Goal: Check status: Check status

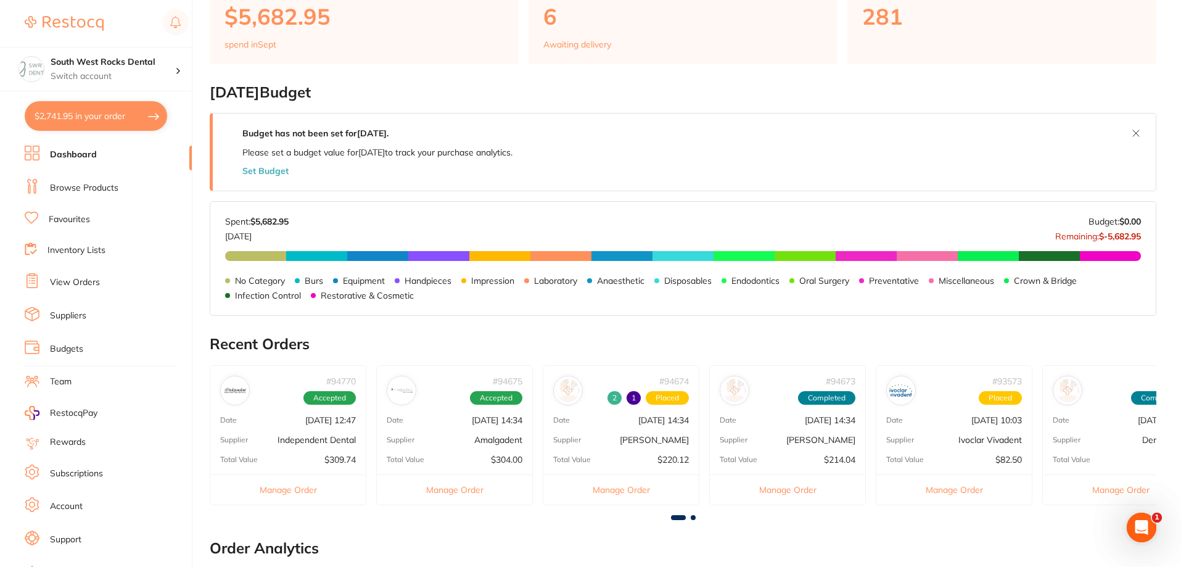
click at [302, 435] on p "Independent Dental" at bounding box center [317, 440] width 78 height 10
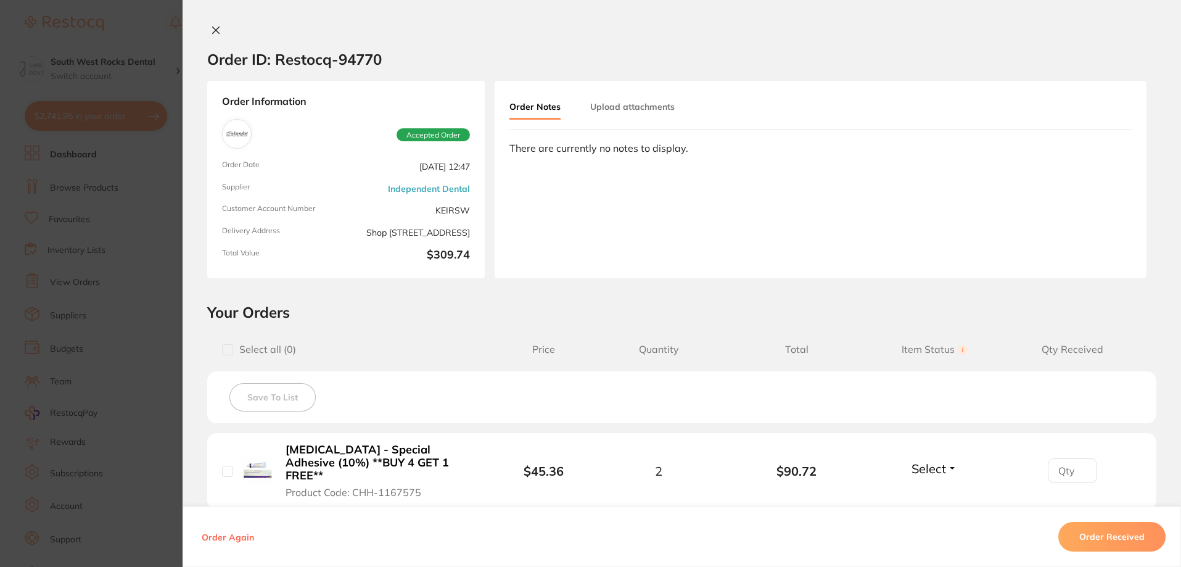
scroll to position [62, 0]
click at [215, 32] on icon at bounding box center [216, 30] width 7 height 7
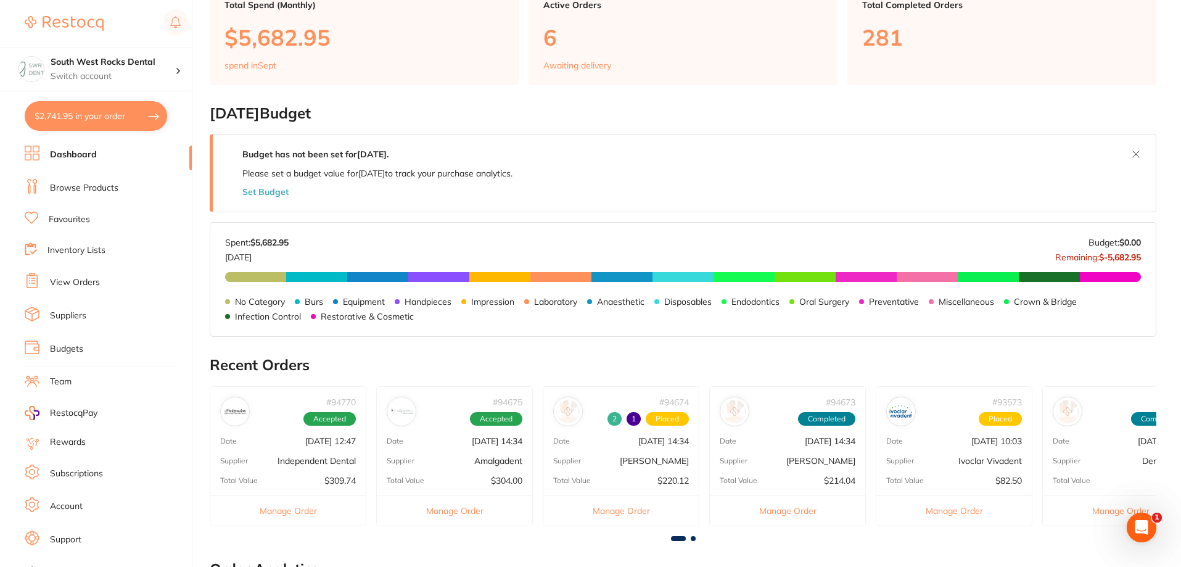
scroll to position [185, 0]
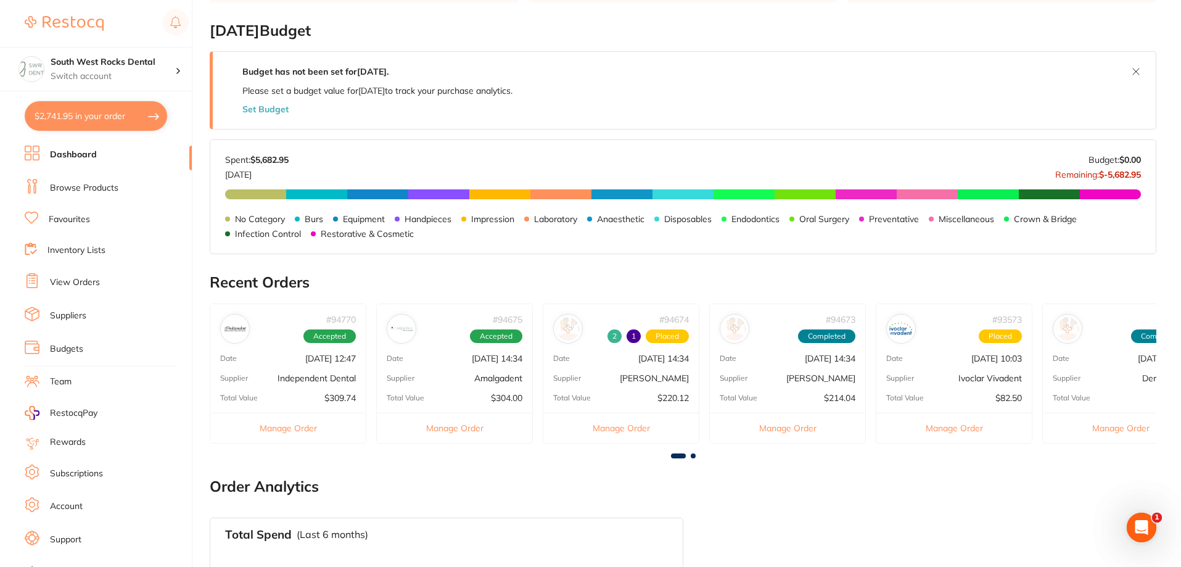
click at [649, 377] on p "[PERSON_NAME]" at bounding box center [654, 378] width 69 height 10
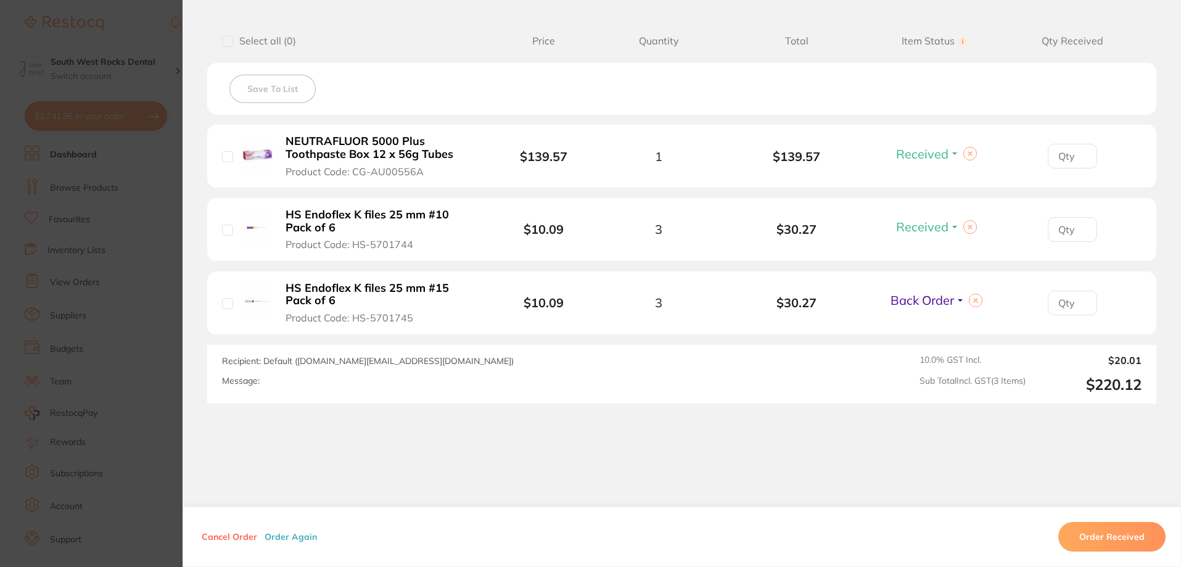
scroll to position [0, 0]
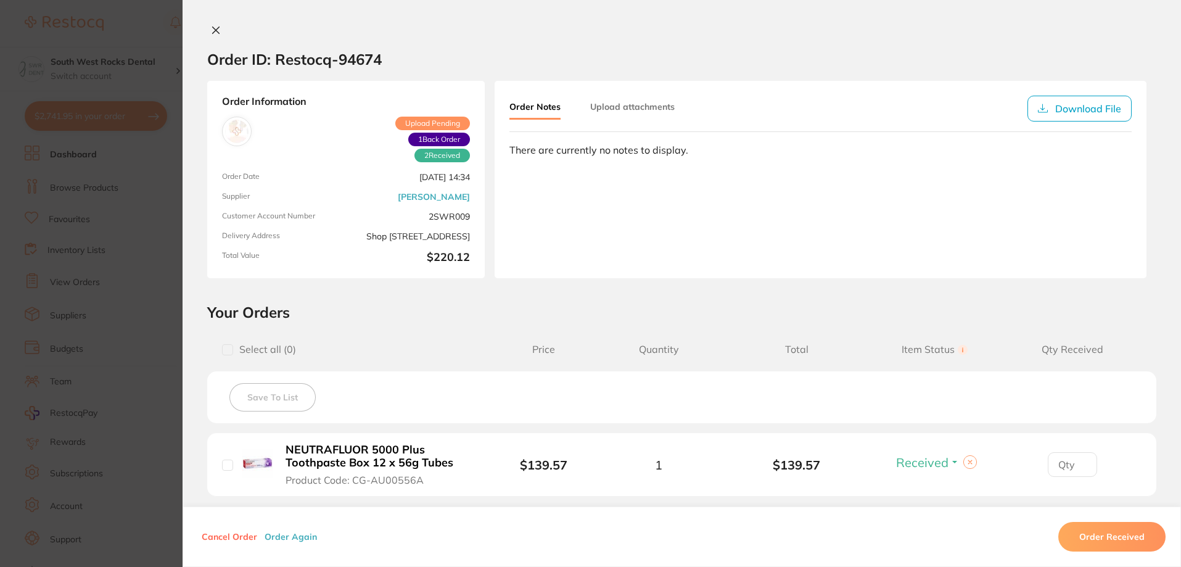
click at [213, 27] on icon at bounding box center [216, 30] width 10 height 10
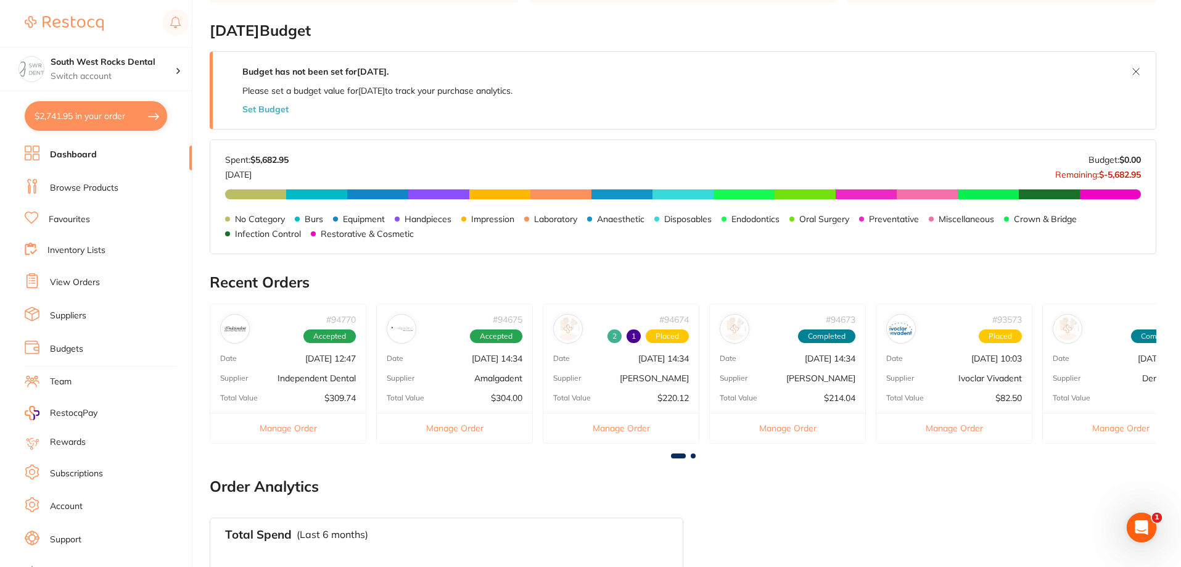
click at [794, 374] on div "Supplier [PERSON_NAME]" at bounding box center [787, 378] width 155 height 10
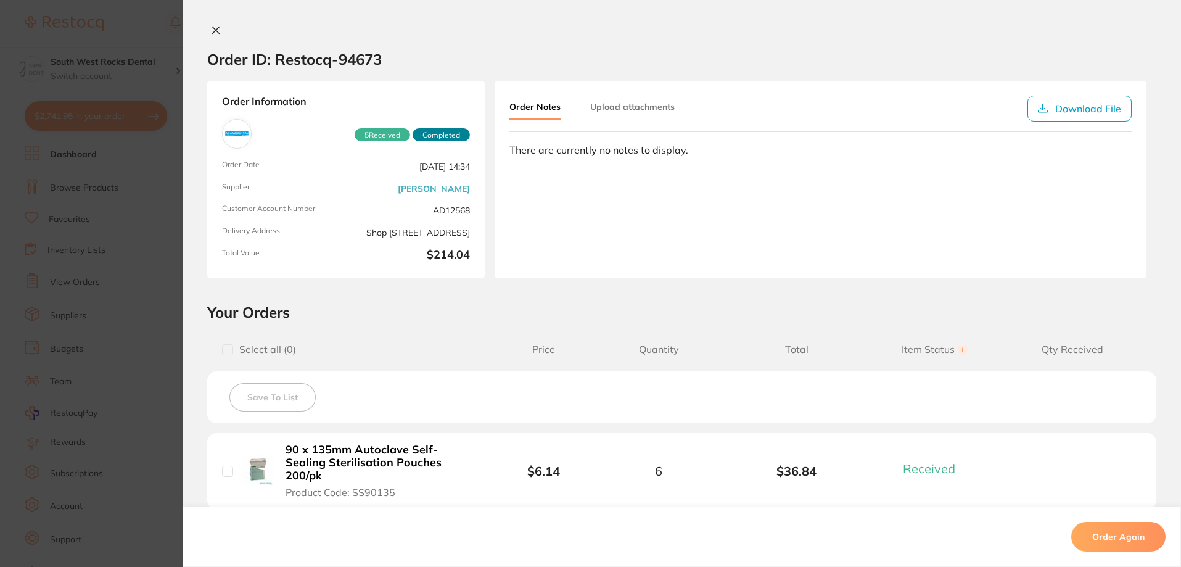
click at [207, 27] on button at bounding box center [215, 31] width 17 height 13
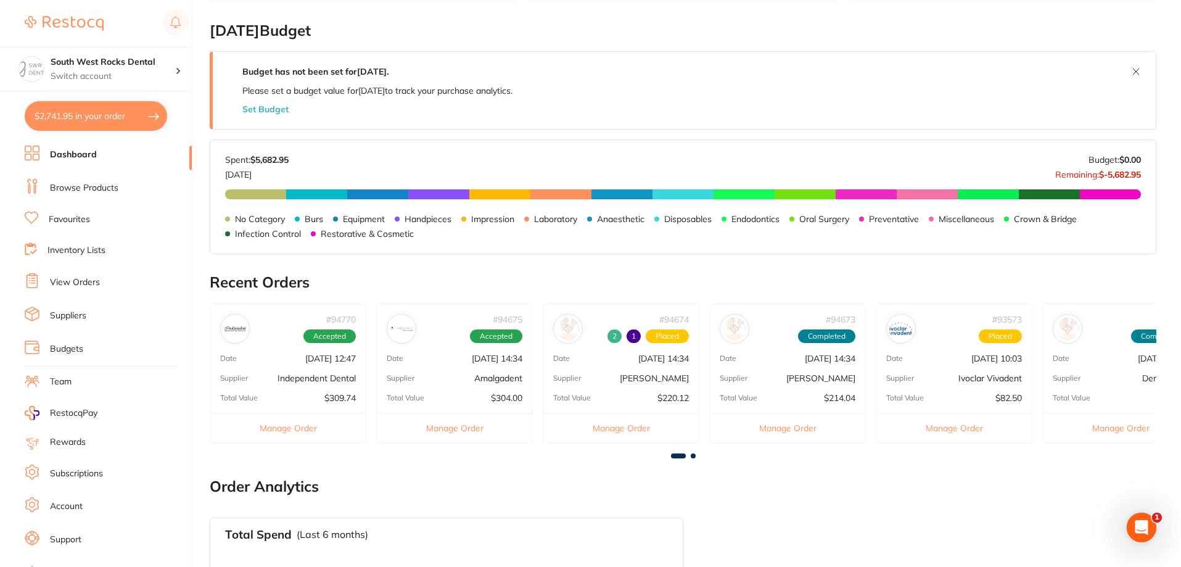
click at [963, 368] on div "# 93573 Placed Date [DATE] 10:03 Supplier Ivoclar Vivadent Total Value $82.50 M…" at bounding box center [954, 373] width 157 height 140
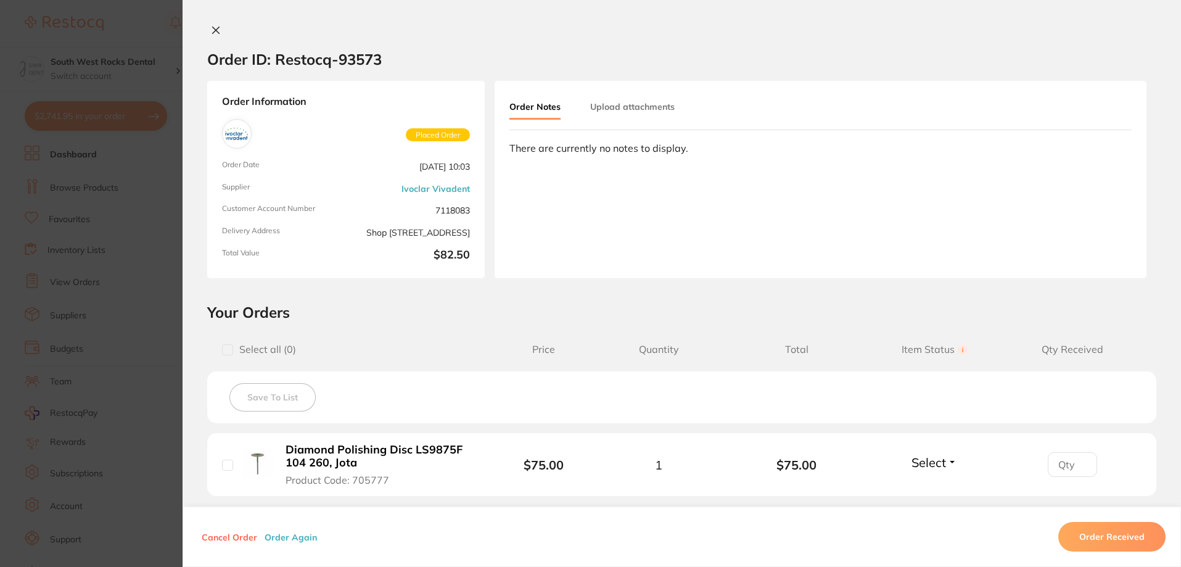
click at [204, 31] on div at bounding box center [682, 31] width 999 height 13
click at [213, 29] on icon at bounding box center [216, 30] width 7 height 7
